Goal: Navigation & Orientation: Go to known website

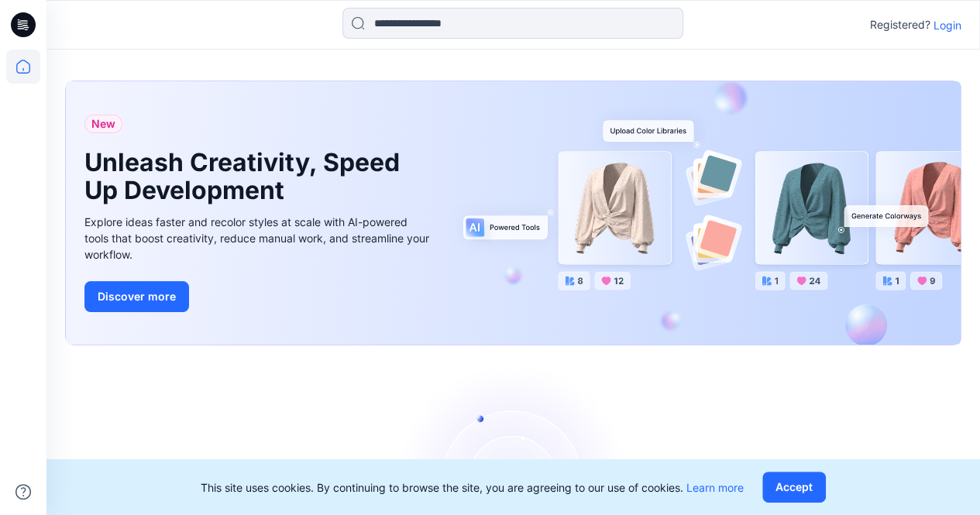
click at [945, 26] on p "Login" at bounding box center [948, 25] width 28 height 16
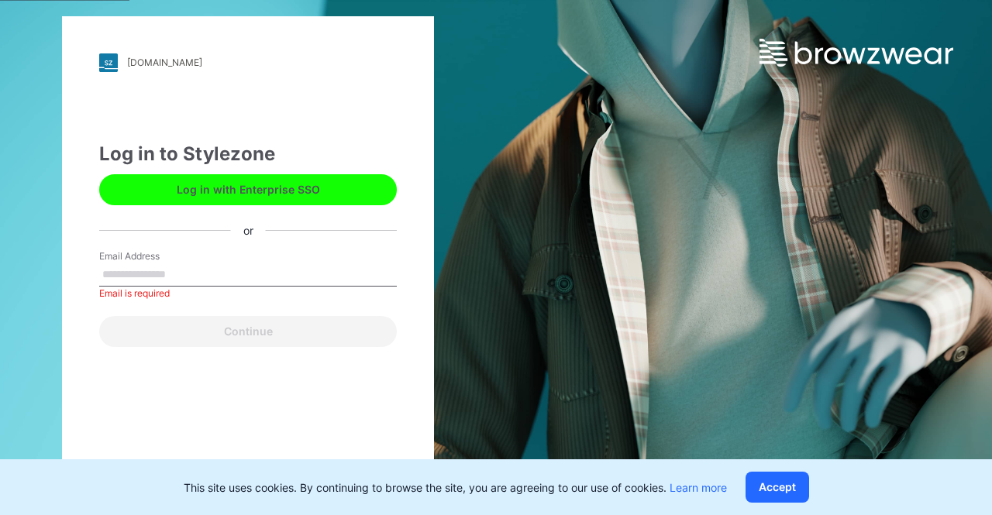
click at [350, 187] on button "Log in with Enterprise SSO" at bounding box center [247, 189] width 297 height 31
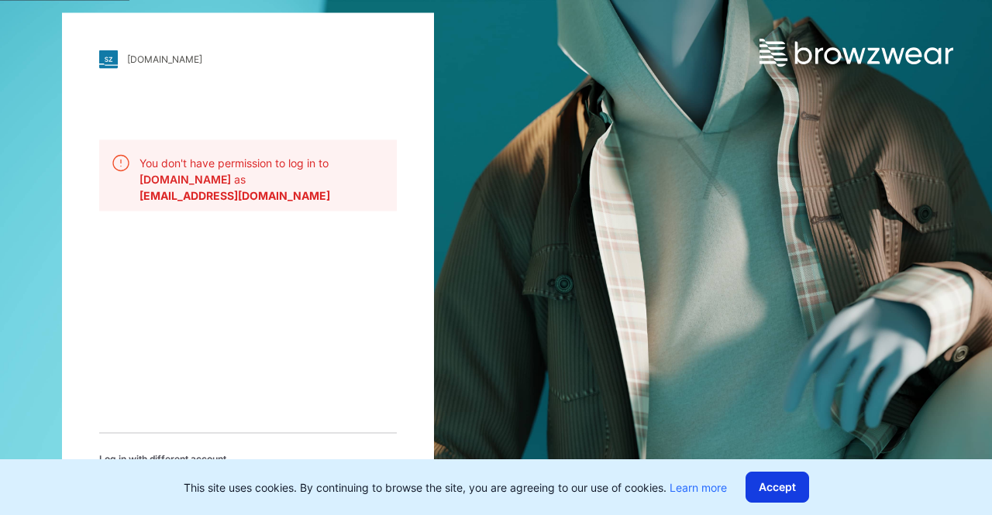
click at [769, 487] on button "Accept" at bounding box center [777, 487] width 64 height 31
